Goal: Find specific page/section: Find specific page/section

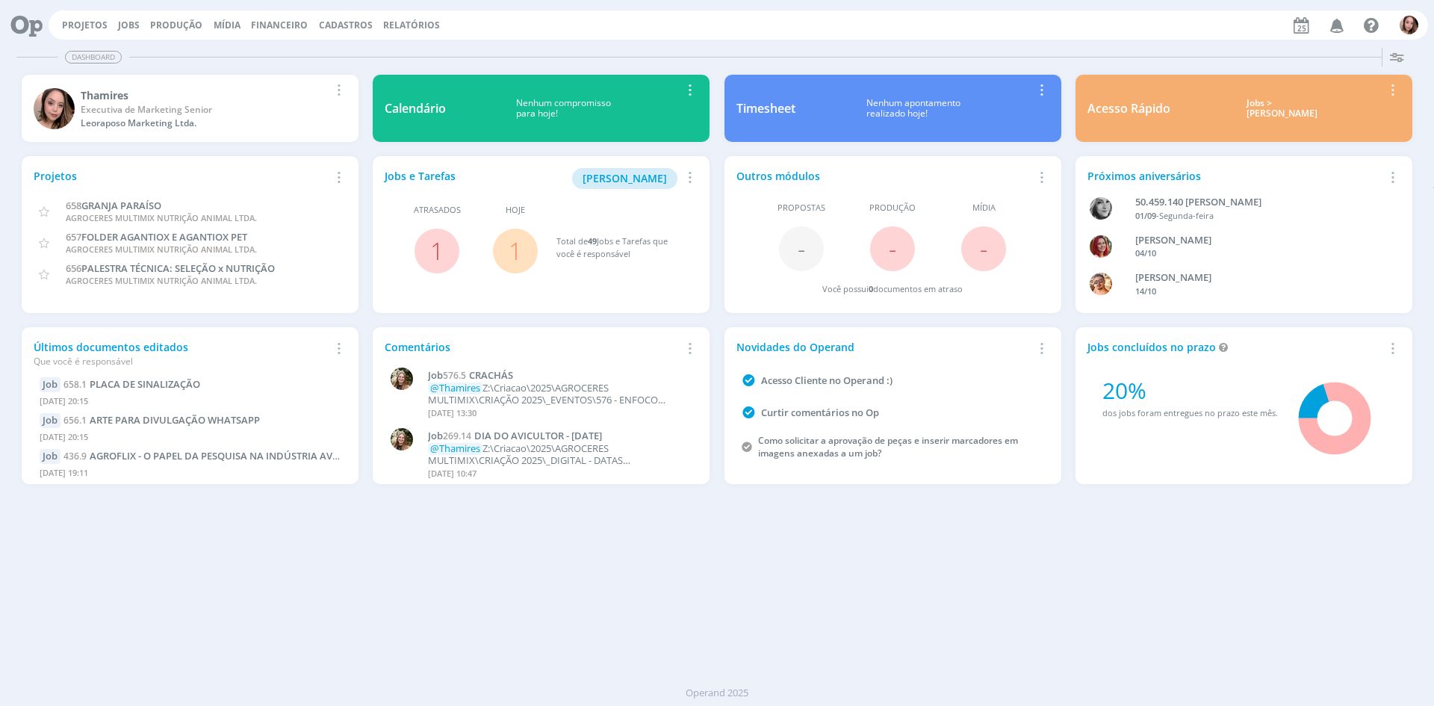
click at [1338, 36] on icon "button" at bounding box center [1337, 24] width 26 height 25
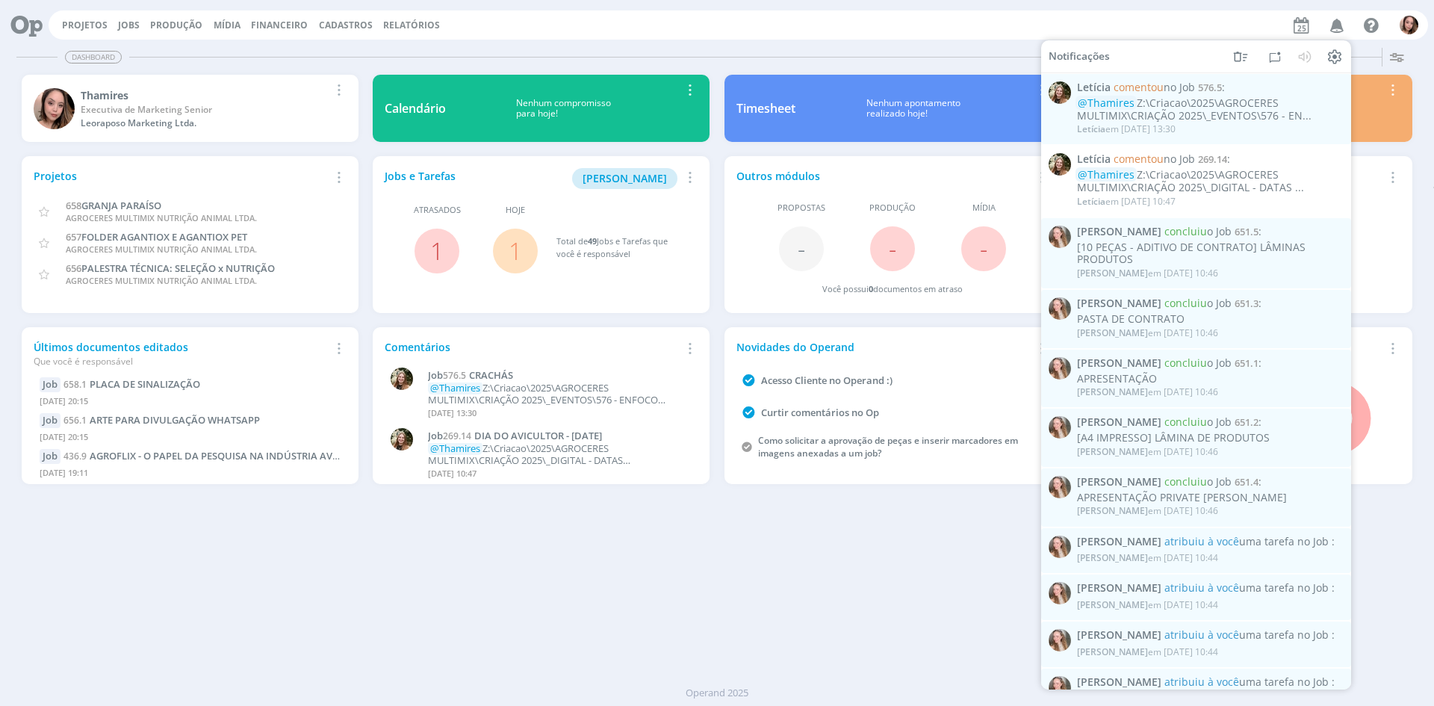
click at [716, 538] on div "Dashboard Salvar Selecione abaixo os cards desejados: Meus Meu Perfil [GEOGRAPH…" at bounding box center [717, 374] width 1434 height 664
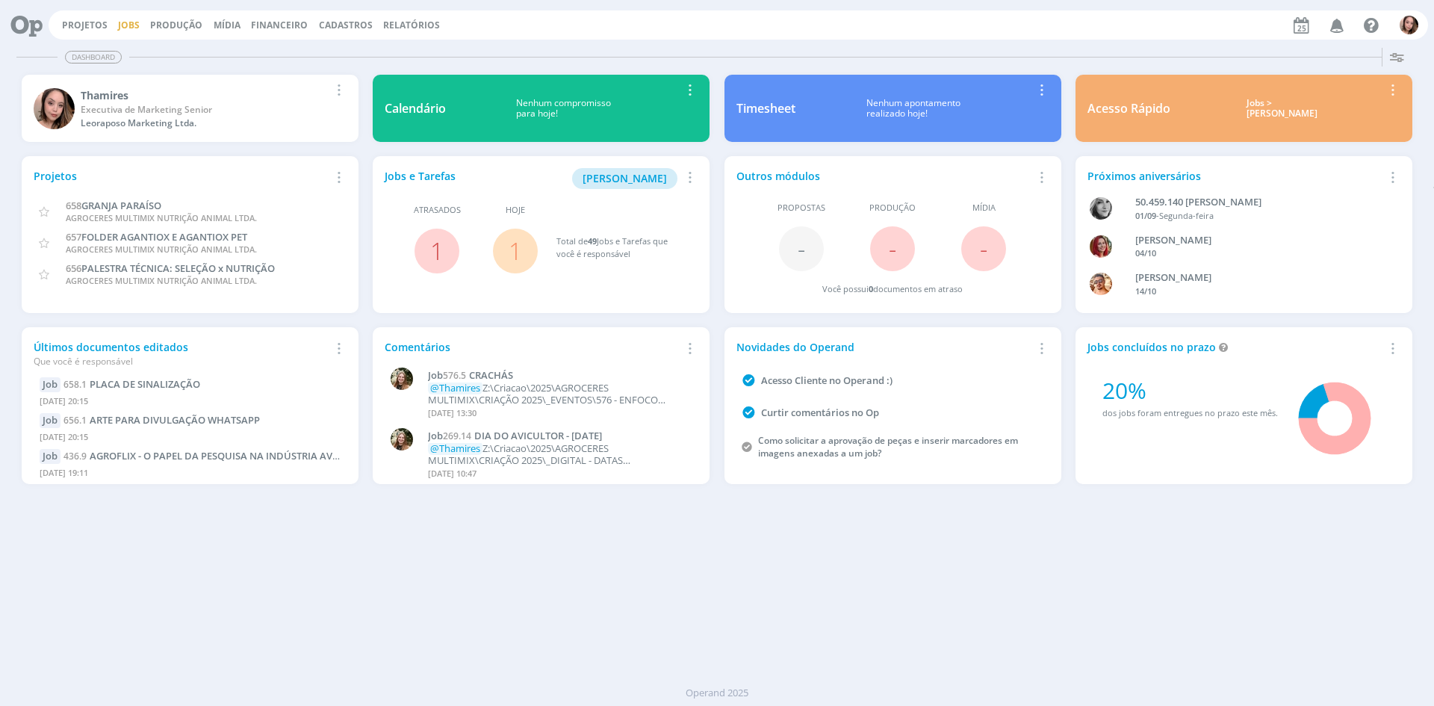
click at [126, 24] on link "Jobs" at bounding box center [129, 25] width 22 height 13
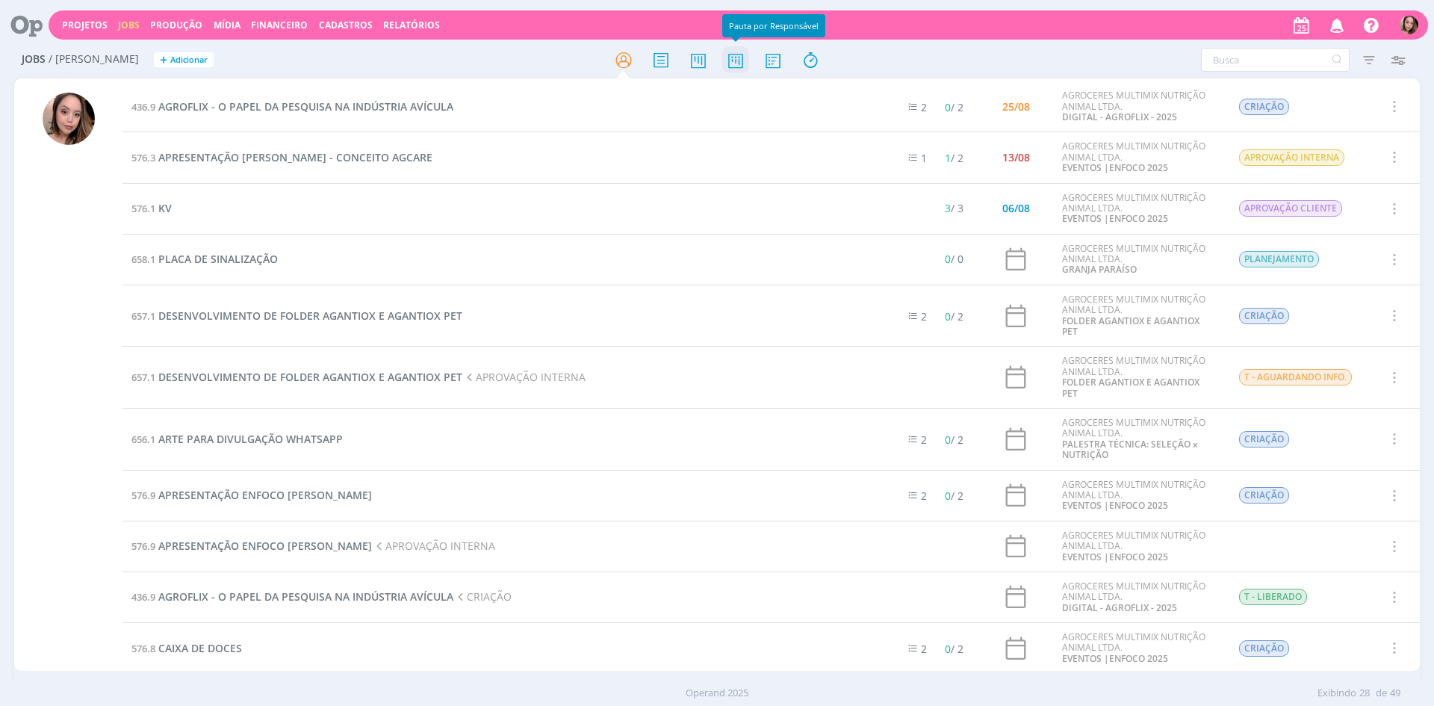
click at [727, 64] on icon at bounding box center [735, 60] width 27 height 29
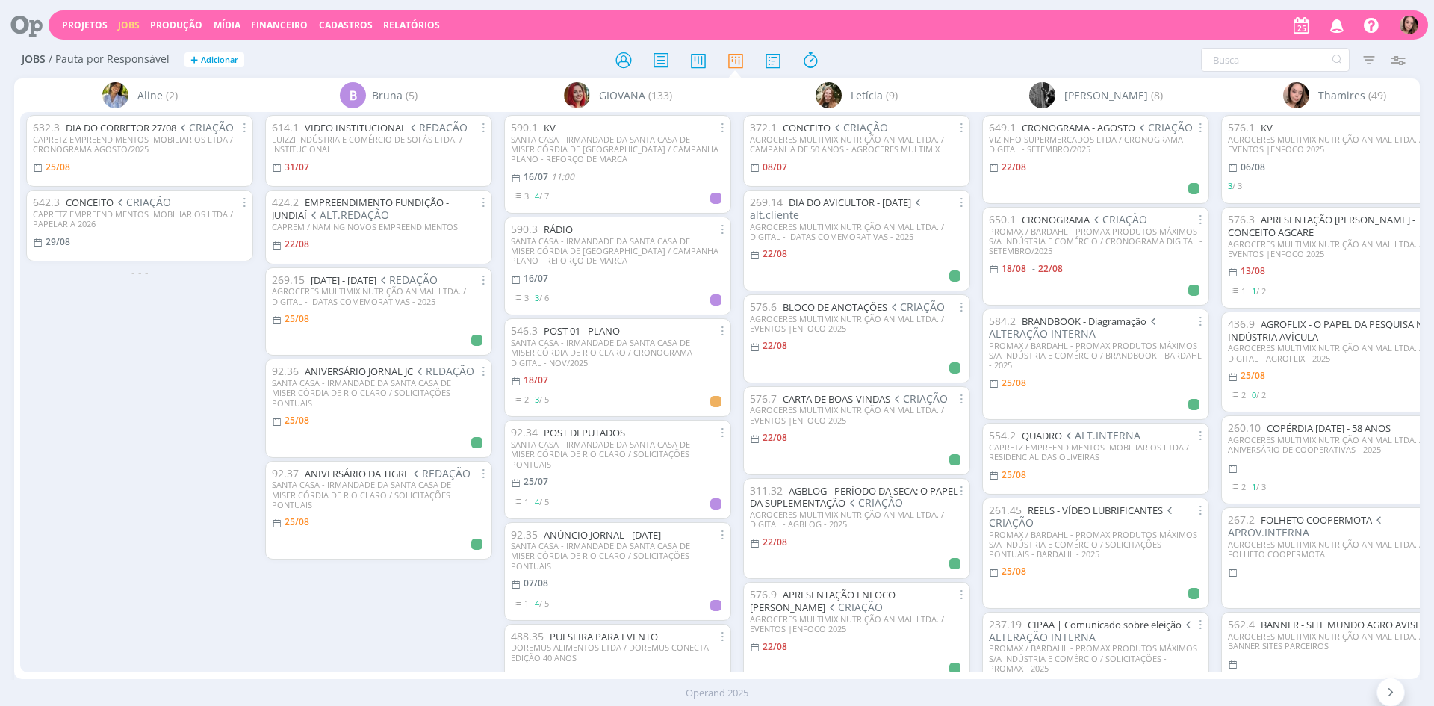
click at [396, 96] on span "Bruna" at bounding box center [387, 95] width 31 height 16
click at [109, 367] on div "632.3 DIA DO CORRETOR 27/08 CRIAÇÃO CAPRETZ EMPREENDIMENTOS IMOBILIARIOS LTDA /…" at bounding box center [139, 391] width 239 height 559
